Goal: Information Seeking & Learning: Learn about a topic

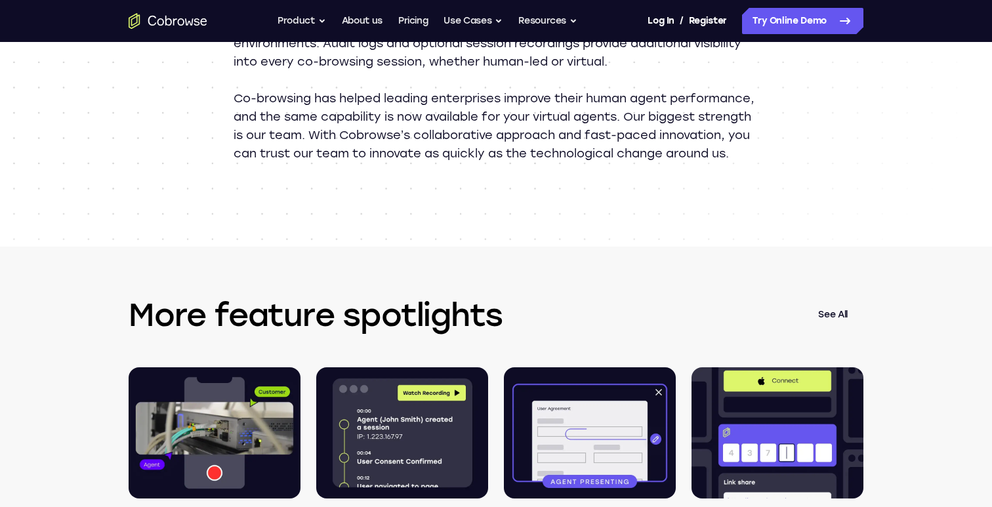
scroll to position [1524, 0]
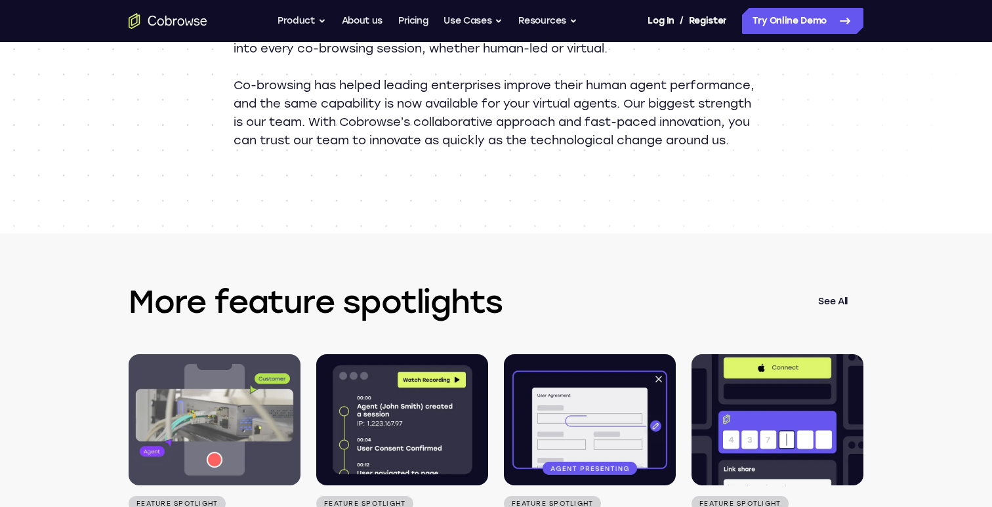
click at [218, 414] on img at bounding box center [215, 419] width 172 height 131
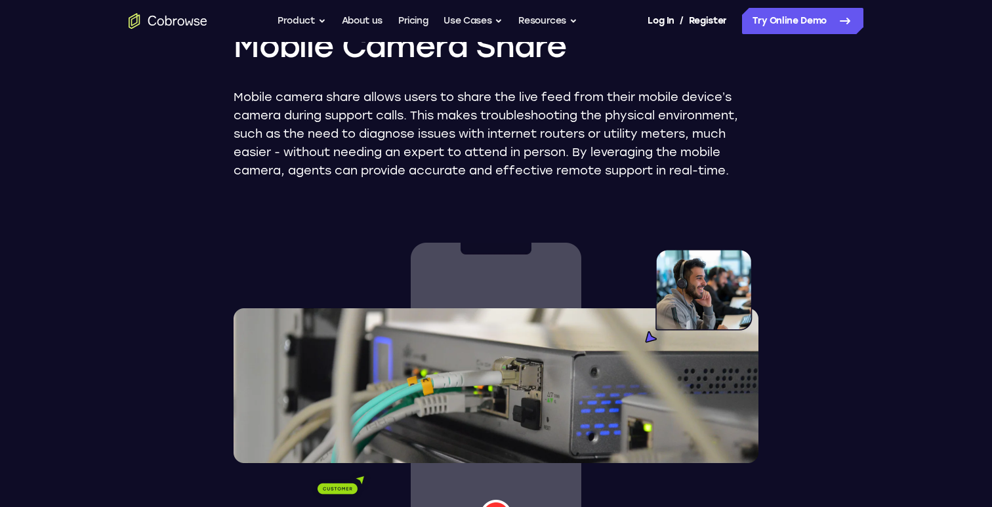
scroll to position [265, 0]
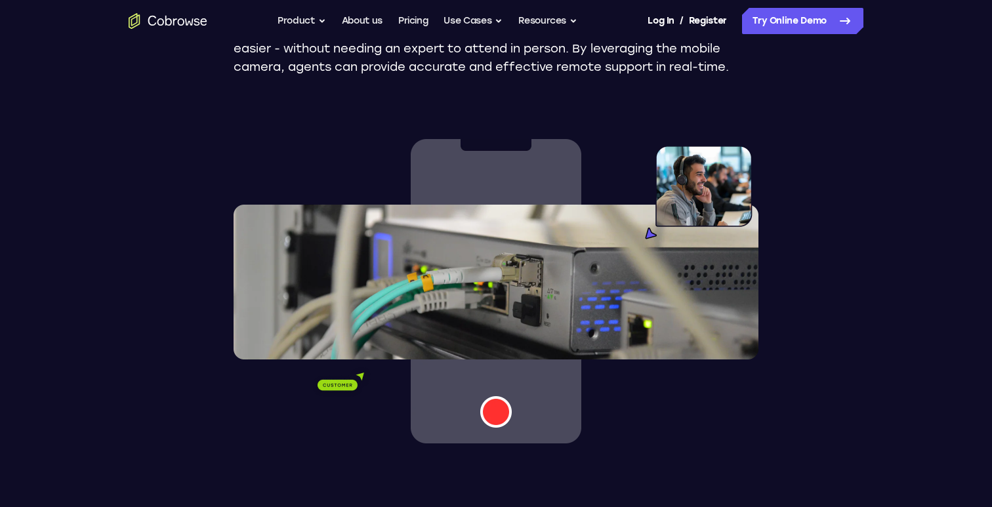
click at [495, 243] on img at bounding box center [496, 291] width 525 height 304
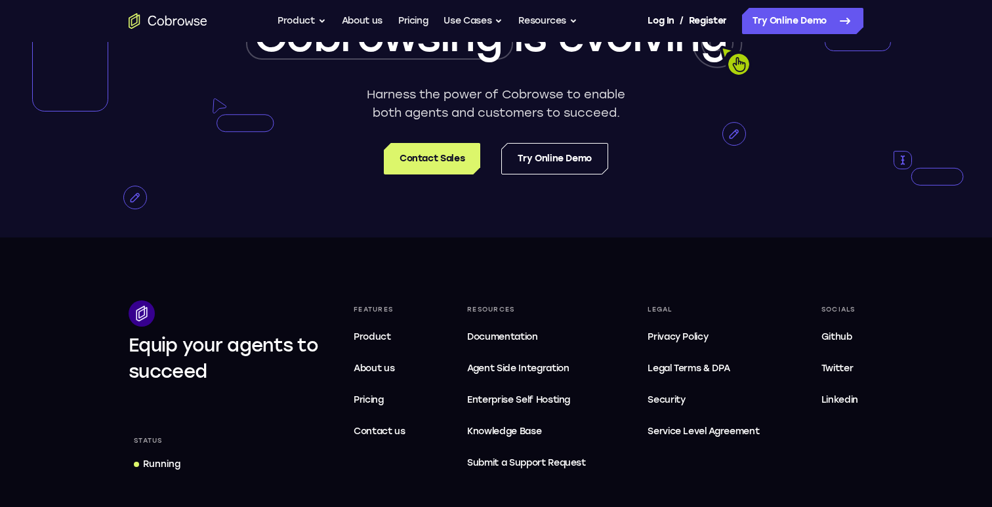
scroll to position [2167, 0]
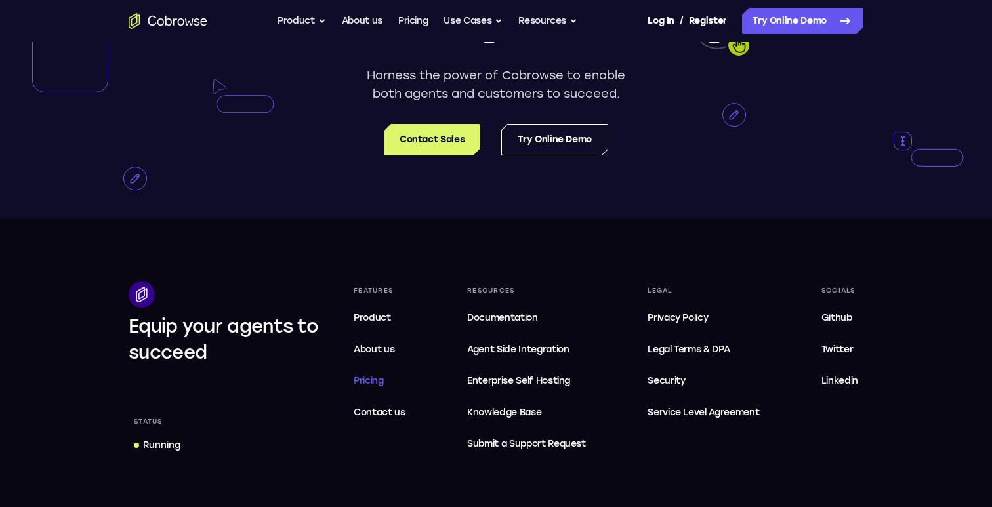
click at [374, 384] on span "Pricing" at bounding box center [369, 380] width 30 height 11
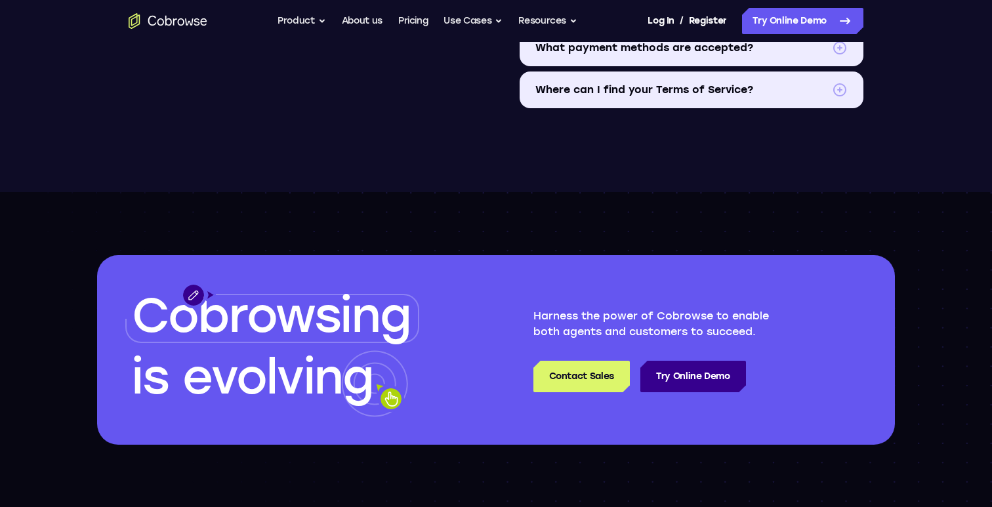
scroll to position [1892, 0]
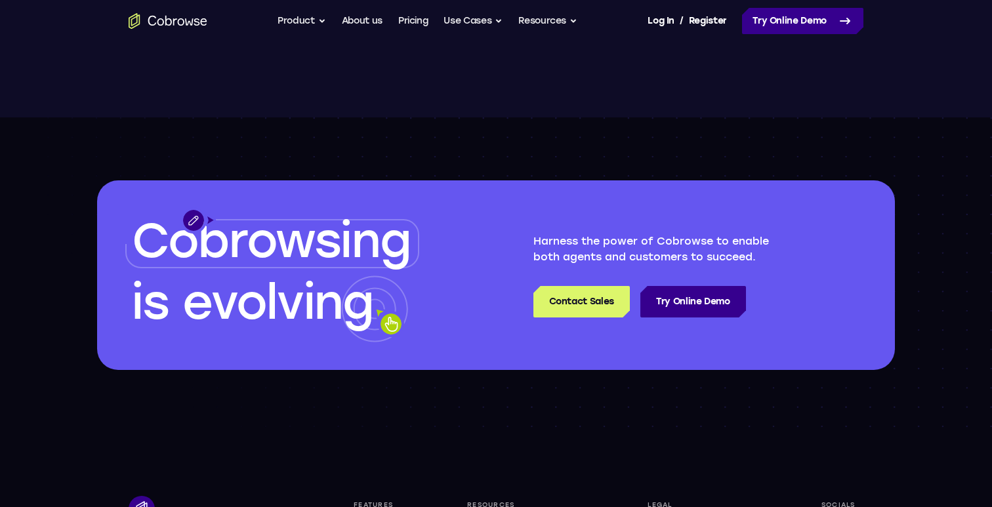
click at [778, 14] on link "Try Online Demo" at bounding box center [802, 21] width 121 height 26
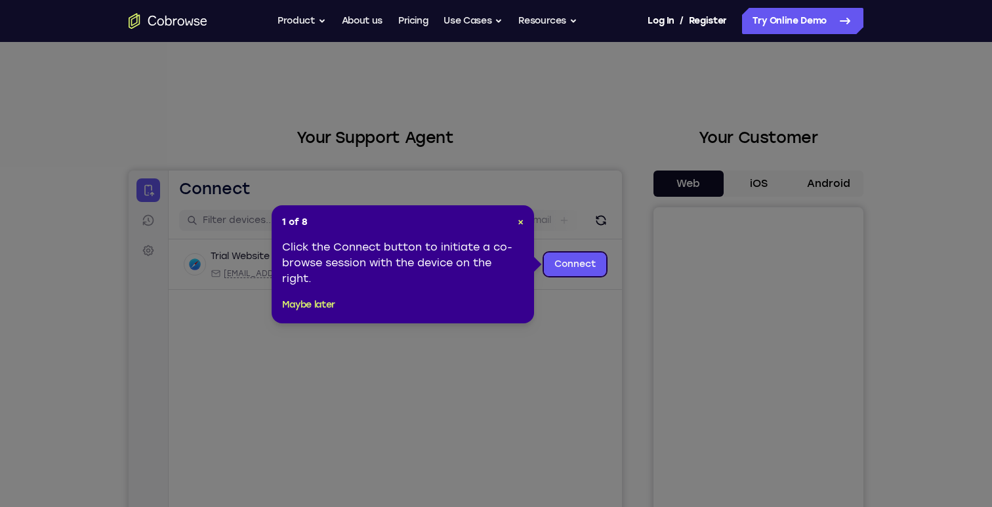
click at [536, 150] on icon at bounding box center [496, 253] width 992 height 507
click at [537, 151] on icon at bounding box center [496, 253] width 992 height 507
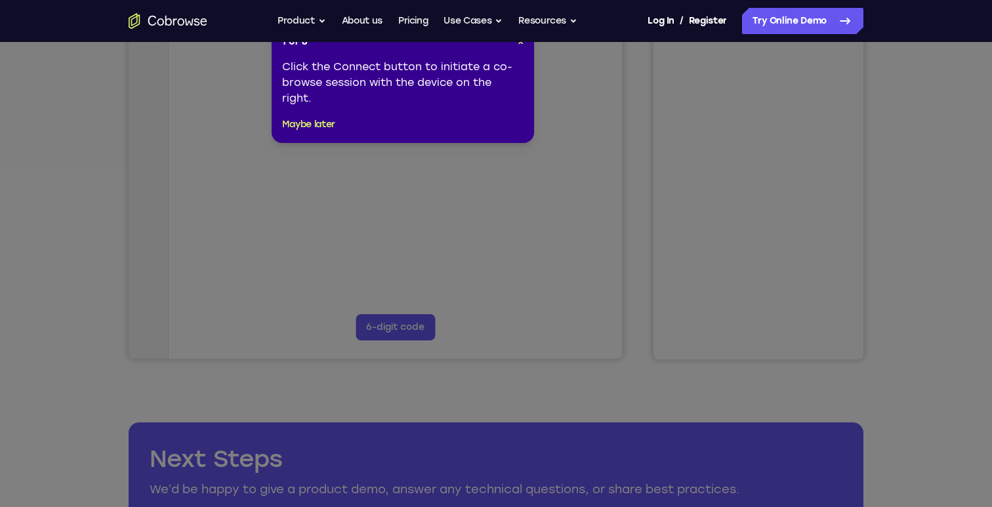
scroll to position [291, 0]
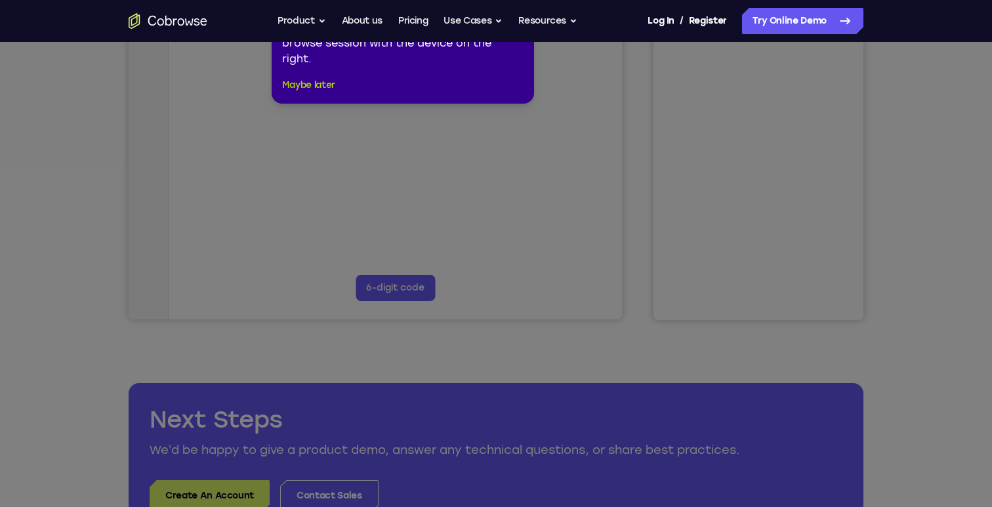
click at [335, 87] on button "Maybe later" at bounding box center [308, 85] width 53 height 16
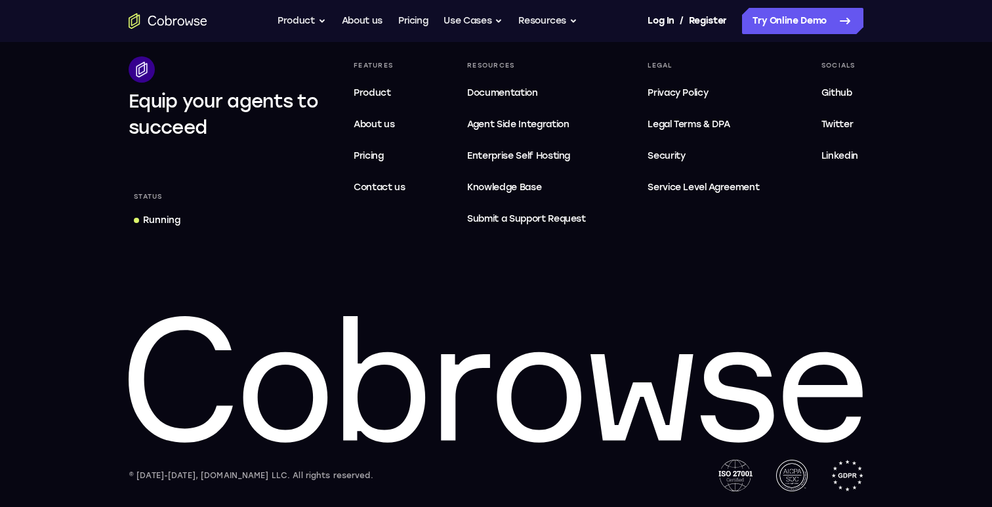
scroll to position [325, 0]
